Goal: Task Accomplishment & Management: Use online tool/utility

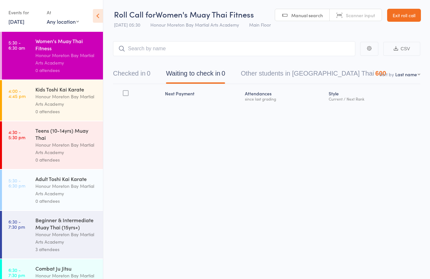
scroll to position [4, 0]
click at [355, 12] on span "Scanner input" at bounding box center [360, 15] width 29 height 6
click at [307, 12] on span "Manual search" at bounding box center [306, 15] width 31 height 6
type input "m"
click at [149, 70] on div "0" at bounding box center [149, 73] width 4 height 7
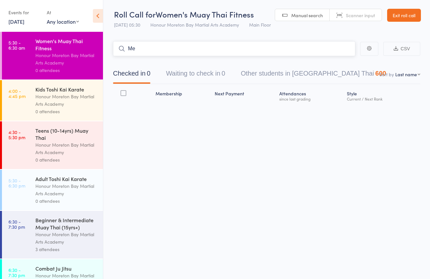
type input "M"
click at [343, 9] on link "Scanner input" at bounding box center [355, 15] width 52 height 12
click at [396, 13] on link "Exit roll call" at bounding box center [404, 15] width 34 height 13
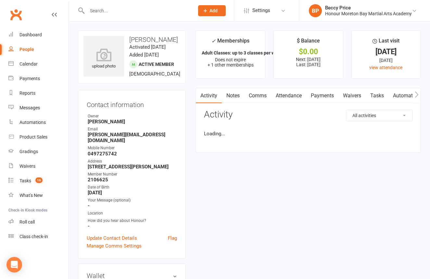
click at [418, 92] on icon "button" at bounding box center [416, 94] width 4 height 7
click at [418, 93] on icon "button" at bounding box center [416, 94] width 4 height 7
click at [317, 93] on link "Mobile App" at bounding box center [321, 95] width 35 height 15
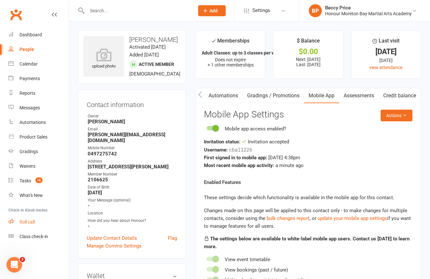
click at [32, 226] on link "Roll call" at bounding box center [38, 222] width 60 height 15
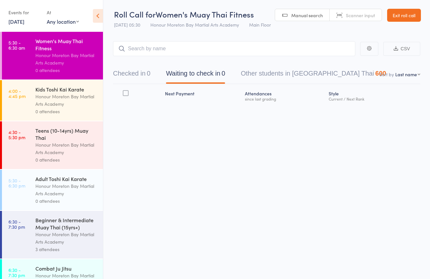
scroll to position [4, 0]
click at [358, 16] on link "Scanner input" at bounding box center [355, 15] width 52 height 12
type input "2106625"
